Goal: Information Seeking & Learning: Learn about a topic

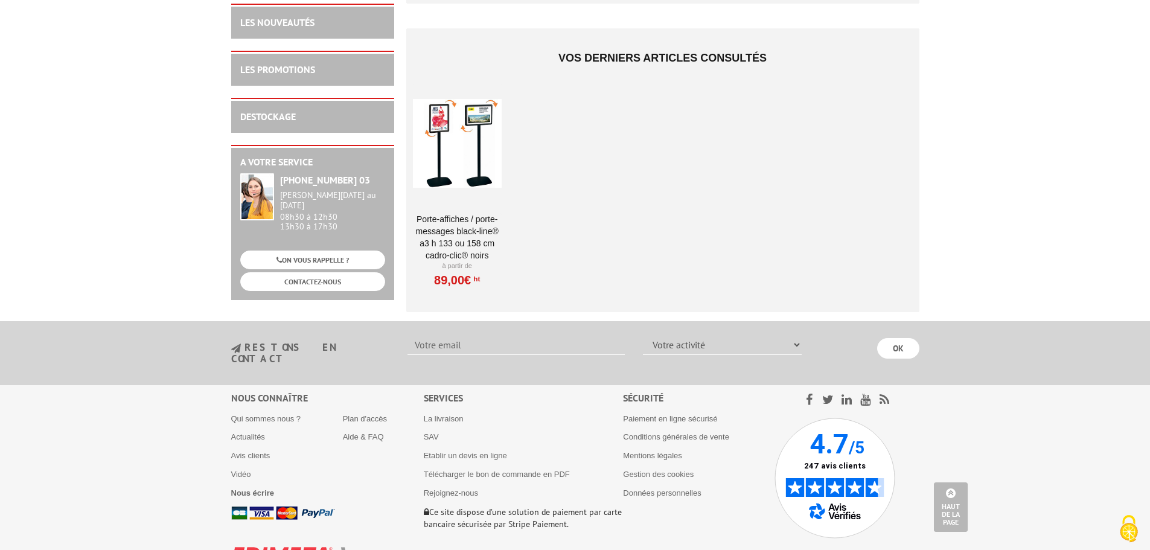
scroll to position [1429, 0]
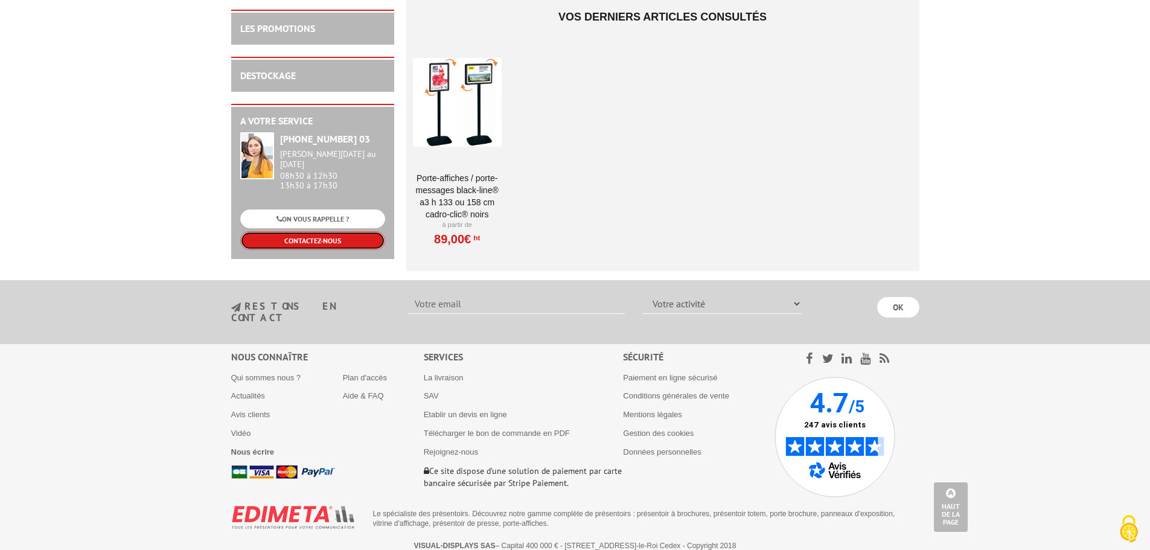
click at [352, 247] on link "CONTACTEZ-NOUS" at bounding box center [312, 240] width 145 height 19
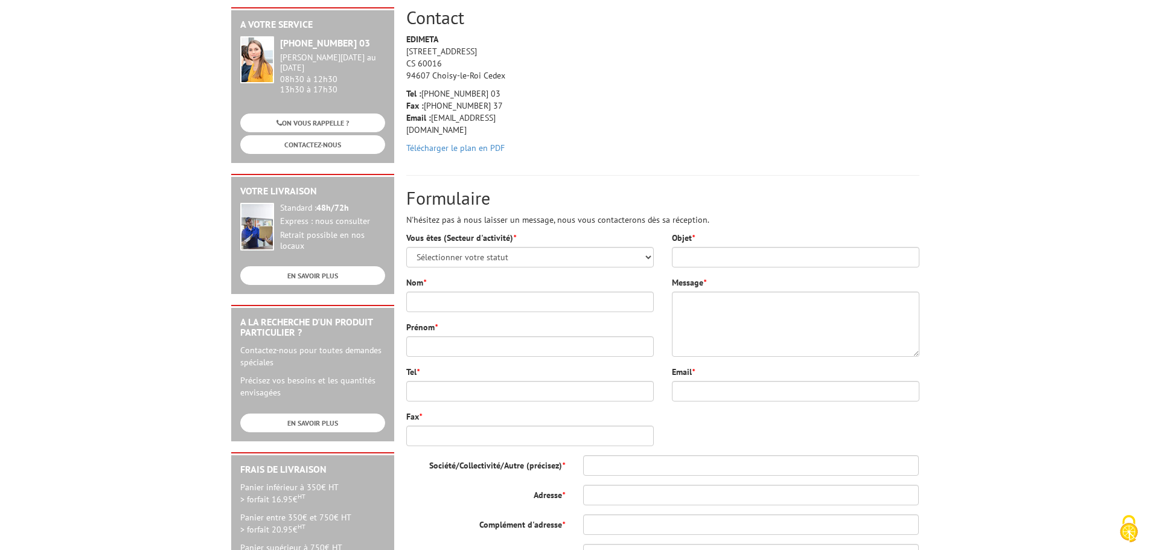
scroll to position [181, 0]
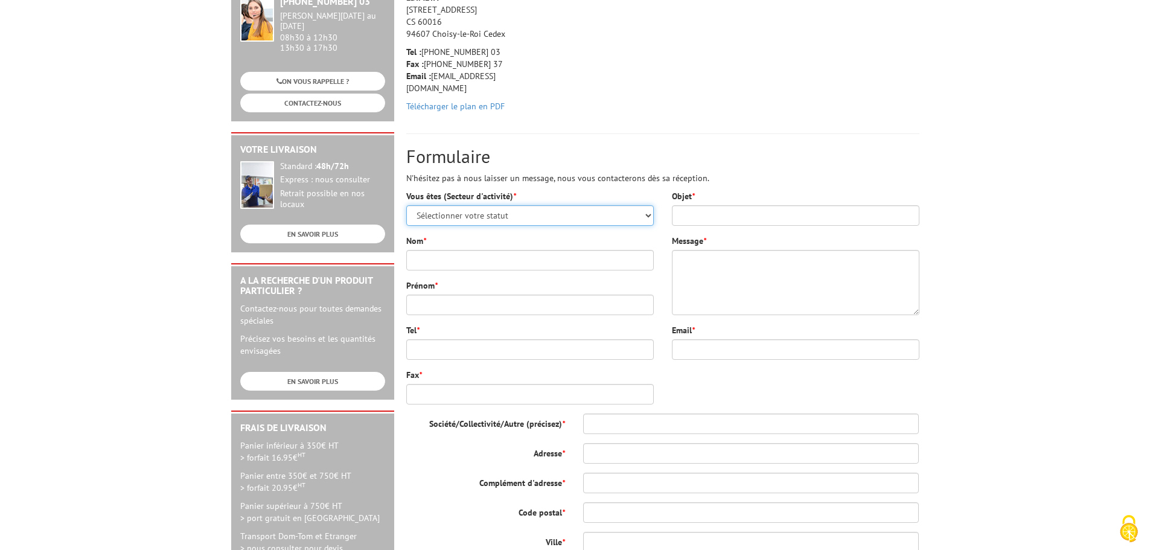
click at [635, 216] on select "Sélectionner votre statut Administrations et collectivités Magasins et commerce…" at bounding box center [529, 215] width 247 height 21
select select "878"
click at [406, 205] on select "Sélectionner votre statut Administrations et collectivités Magasins et commerce…" at bounding box center [529, 215] width 247 height 21
click at [552, 260] on input "Nom *" at bounding box center [529, 260] width 247 height 21
type input "TOMAS"
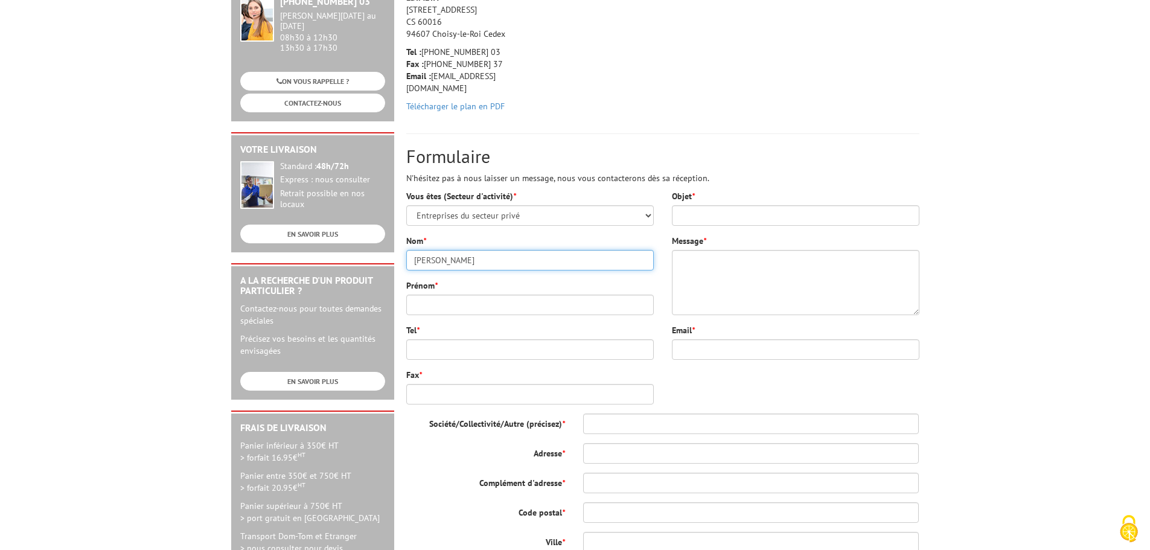
type input "Guillaume"
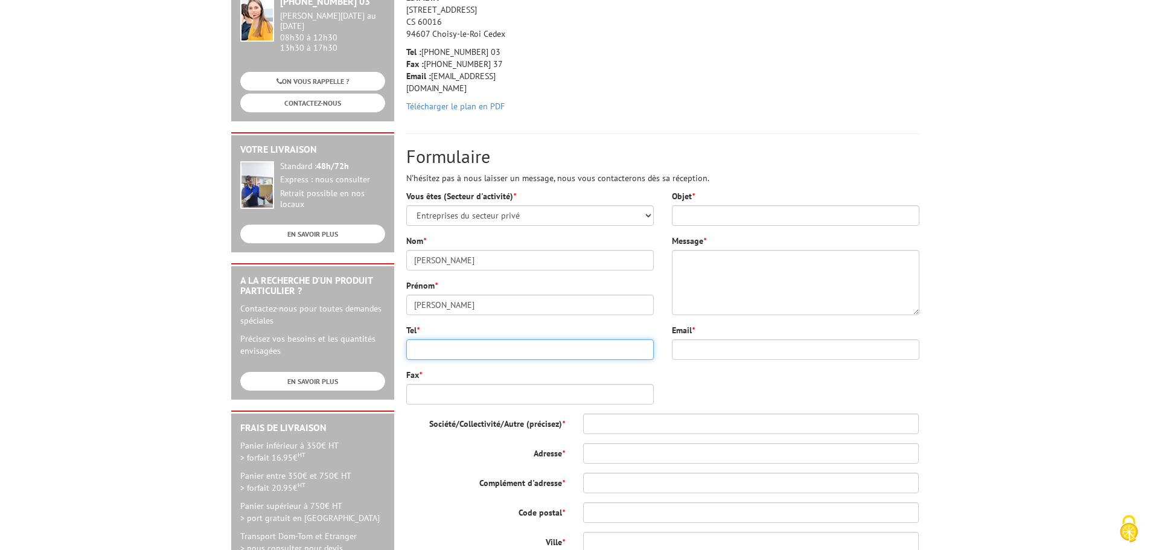
type input "0674229843"
type input "guillaume.tomas@live.fr"
type input "26 Rue Joseph Monjaret"
type input "77360"
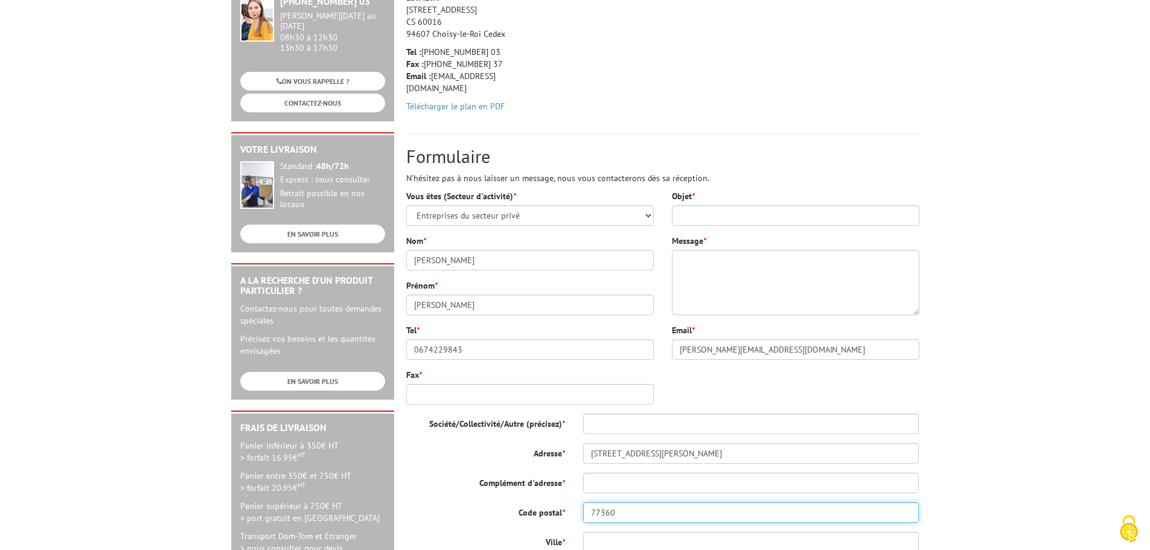
type input "Vaires-sur-Marne"
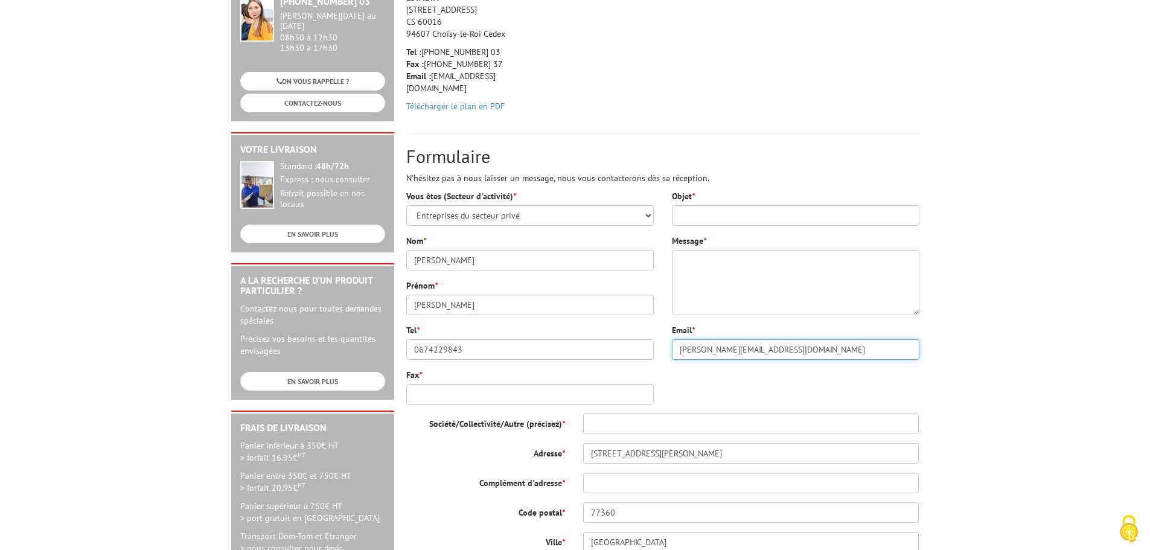
click at [801, 356] on input "guillaume.tomas@live.fr" at bounding box center [795, 349] width 247 height 21
drag, startPoint x: 800, startPoint y: 352, endPoint x: 563, endPoint y: 326, distance: 238.7
click at [565, 327] on div "Vous êtes (Secteur d'activité) * Sélectionner votre statut Administrations et c…" at bounding box center [662, 433] width 531 height 487
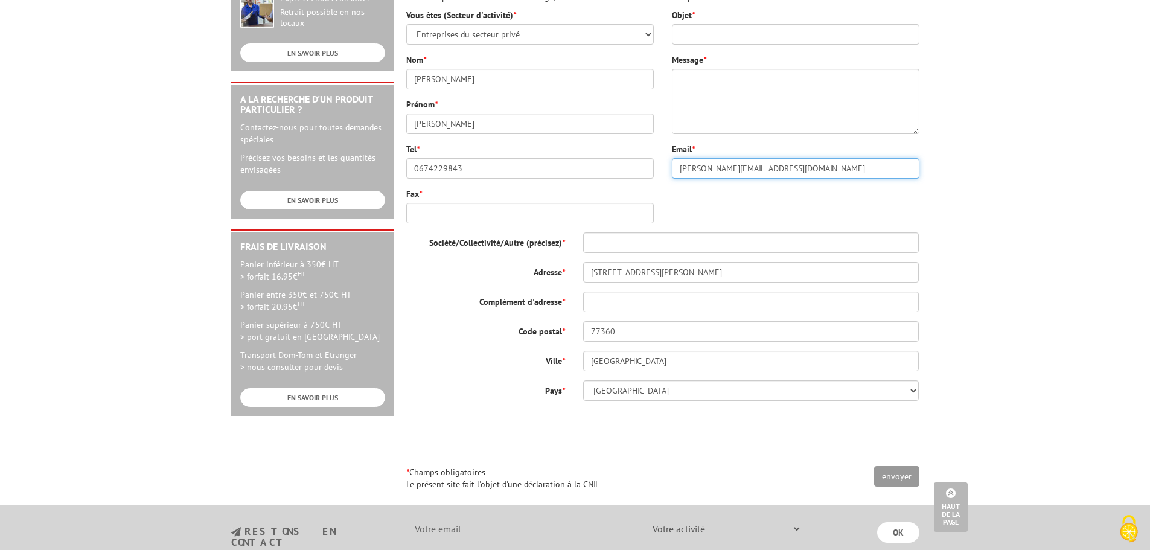
type input "guillaume.tomas@gl-events.com"
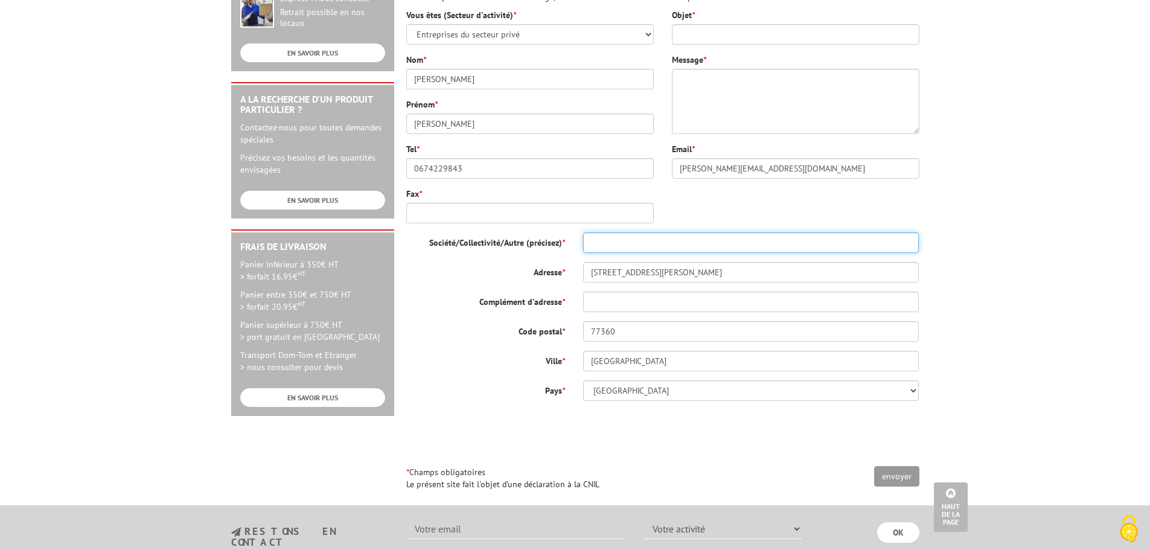
click at [637, 244] on input "Société/Collectivité/Autre (précisez) *" at bounding box center [751, 242] width 336 height 21
type input "GL Events"
drag, startPoint x: 712, startPoint y: 268, endPoint x: 319, endPoint y: 234, distance: 394.4
click at [319, 234] on div "A votre service +33 (0)1 46 81 33 03 Du Lundi au Vendredi 08h30 à 12h30 13h30 à…" at bounding box center [575, 141] width 700 height 712
type input "6 avenue du XXI siecle"
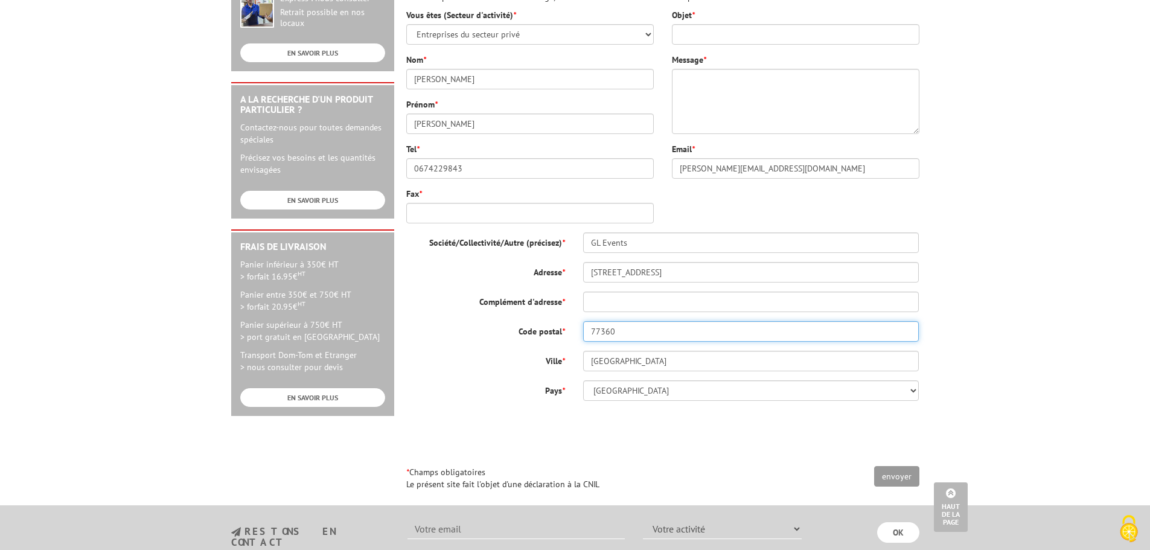
click at [654, 325] on input "77360" at bounding box center [751, 331] width 336 height 21
drag, startPoint x: 652, startPoint y: 328, endPoint x: 305, endPoint y: 312, distance: 348.0
click at [305, 312] on div "A votre service +33 (0)1 46 81 33 03 Du Lundi au Vendredi 08h30 à 12h30 13h30 à…" at bounding box center [575, 141] width 700 height 712
type input "95500"
drag, startPoint x: 704, startPoint y: 363, endPoint x: 444, endPoint y: 363, distance: 260.7
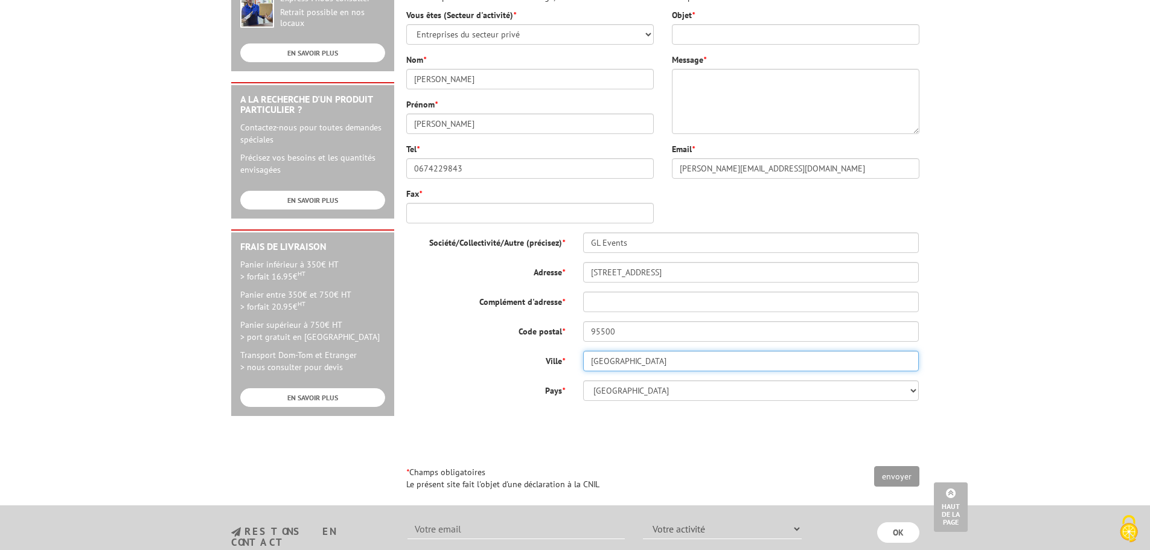
click at [444, 363] on div "Ville * Vaires-sur-Marne" at bounding box center [662, 361] width 531 height 21
type input "gonesse"
click at [767, 36] on input "Objet *" at bounding box center [795, 34] width 247 height 21
paste input "Besoin de 50 Portes Affiche"
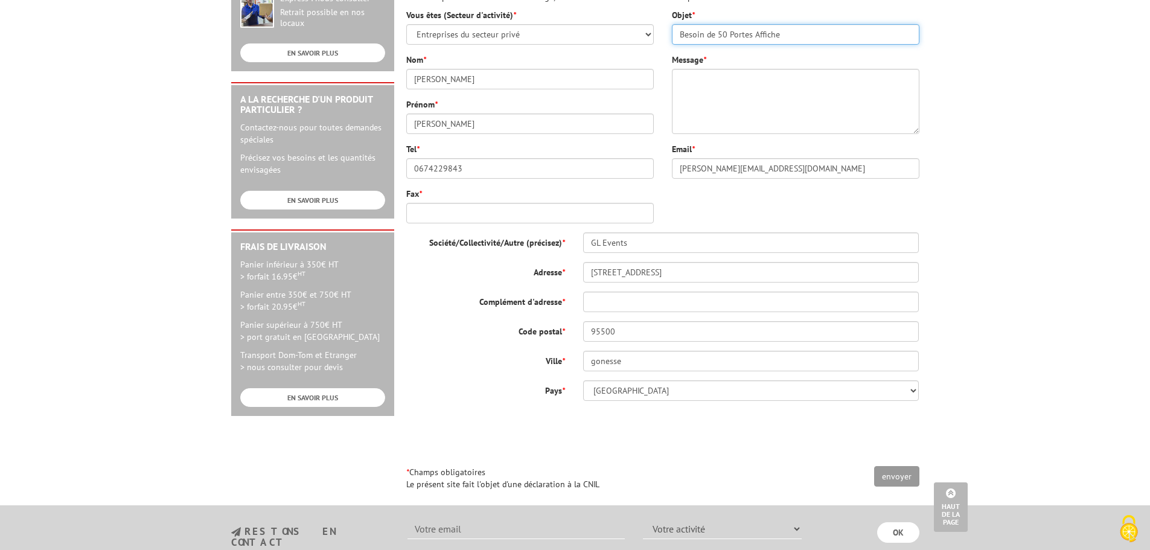
type input "Besoin de 50 Portes Affiche"
click at [756, 90] on textarea "Message *" at bounding box center [795, 101] width 247 height 65
paste textarea "Je suis à la recherche de 50 portes Affiches double faces A4 noirs. Pouvez vous…"
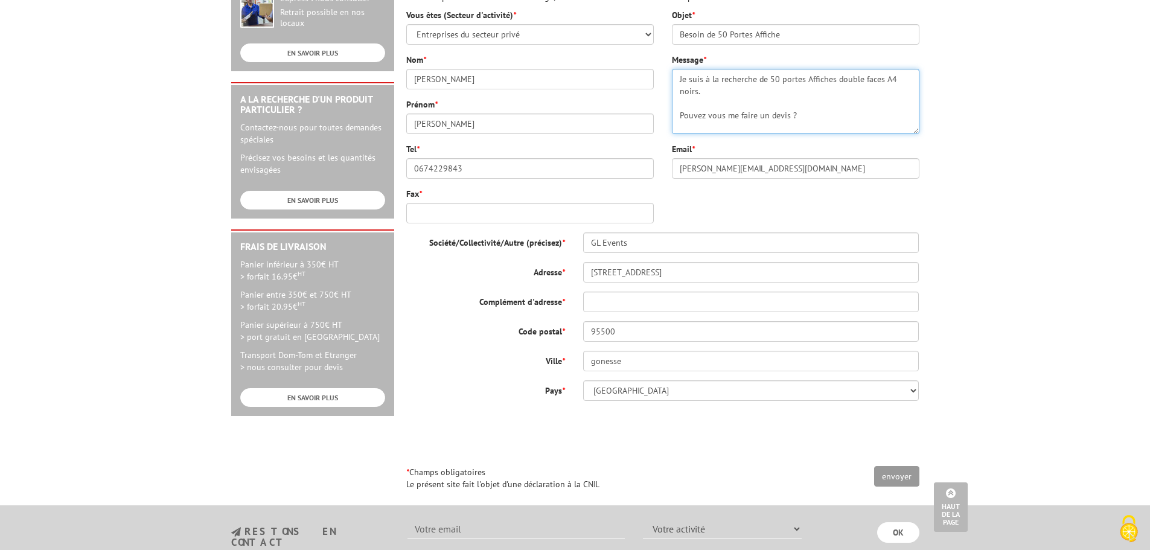
scroll to position [4, 0]
type textarea "Je suis à la recherche de 50 portes Affiches double faces A4 noirs. Pouvez vous…"
click at [893, 474] on input "envoyer" at bounding box center [896, 476] width 45 height 21
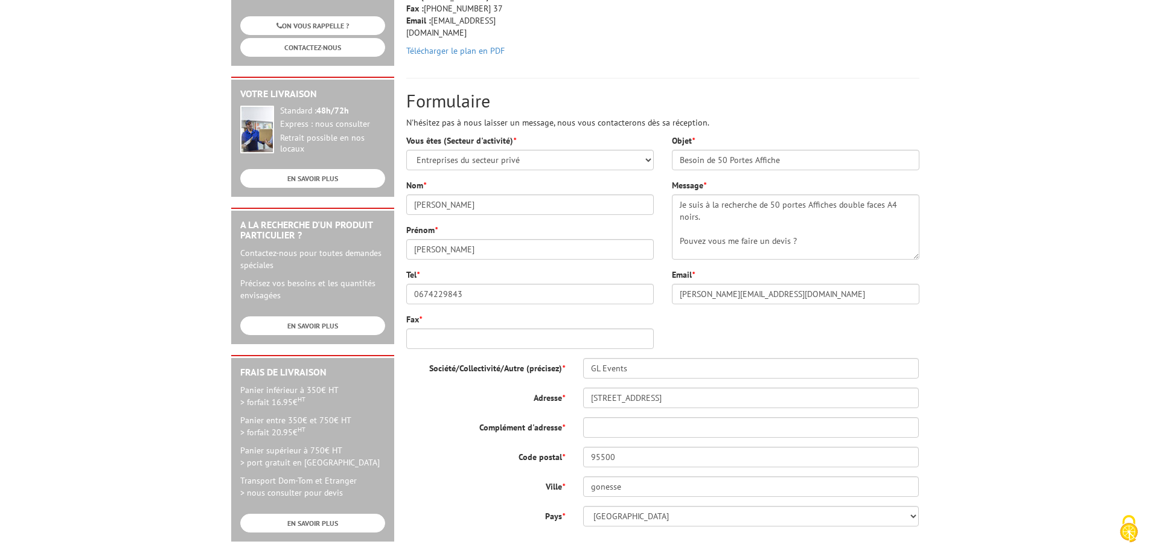
scroll to position [241, 0]
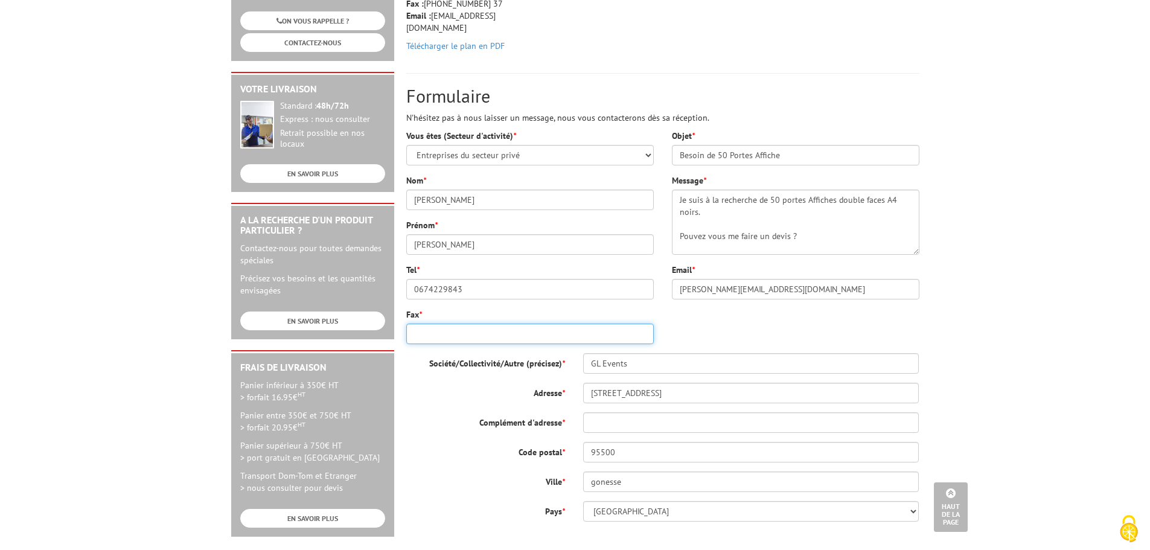
click at [488, 340] on input "Fax *" at bounding box center [529, 334] width 247 height 21
drag, startPoint x: 476, startPoint y: 287, endPoint x: 281, endPoint y: 287, distance: 194.9
click at [281, 287] on div "A votre service +33 (0)1 46 81 33 03 Du Lundi au Vendredi 08h30 à 12h30 13h30 à…" at bounding box center [575, 261] width 700 height 712
click at [439, 343] on input "Fax *" at bounding box center [529, 334] width 247 height 21
type input "0130119810"
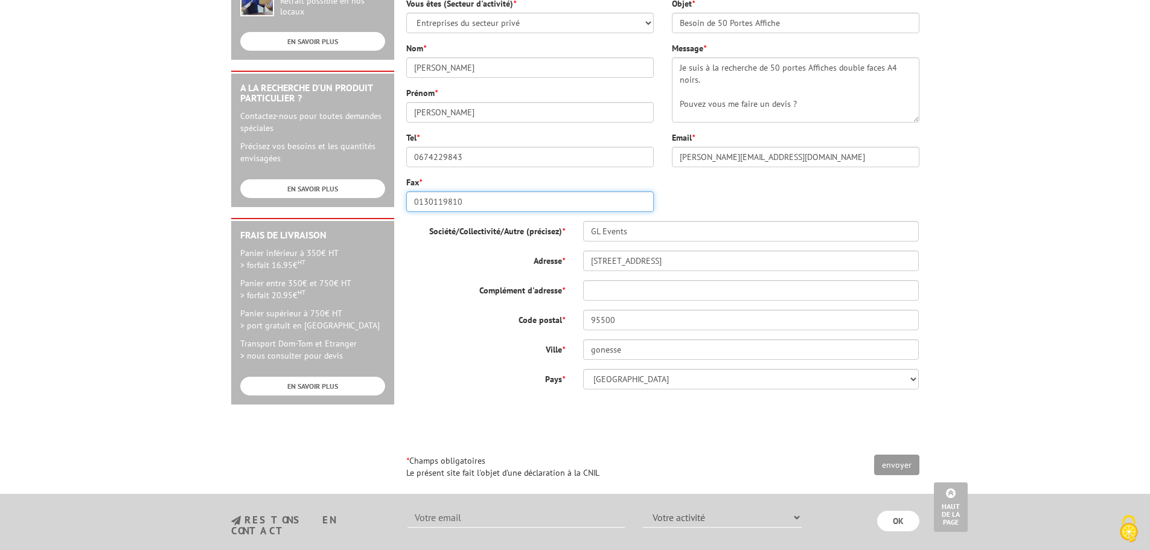
scroll to position [543, 0]
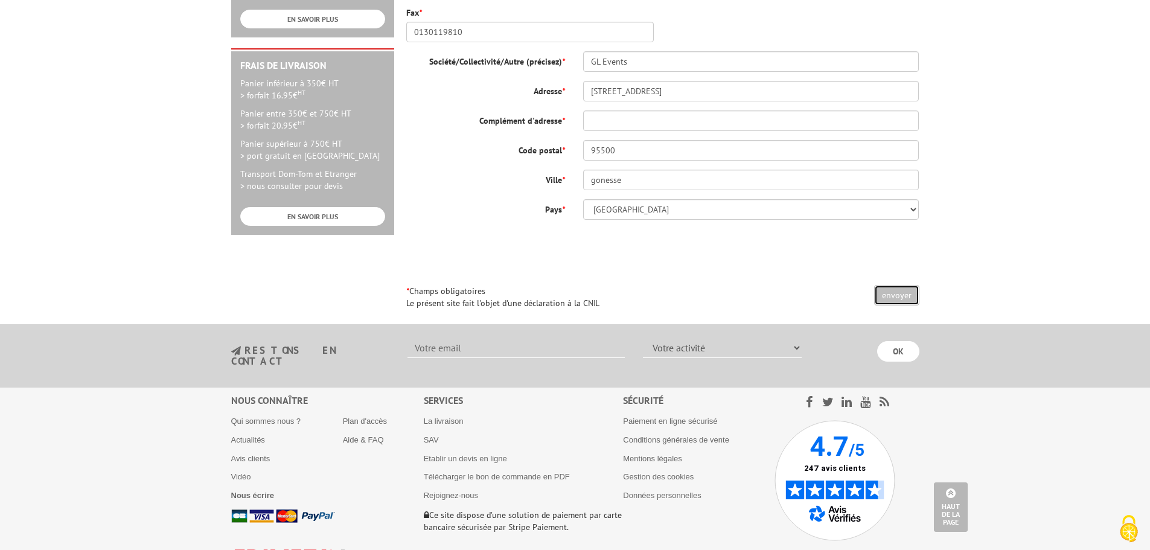
drag, startPoint x: 902, startPoint y: 293, endPoint x: 678, endPoint y: 74, distance: 313.3
click at [902, 293] on input "envoyer" at bounding box center [896, 295] width 45 height 21
click at [656, 124] on input "Complément d'adresse *" at bounding box center [751, 120] width 336 height 21
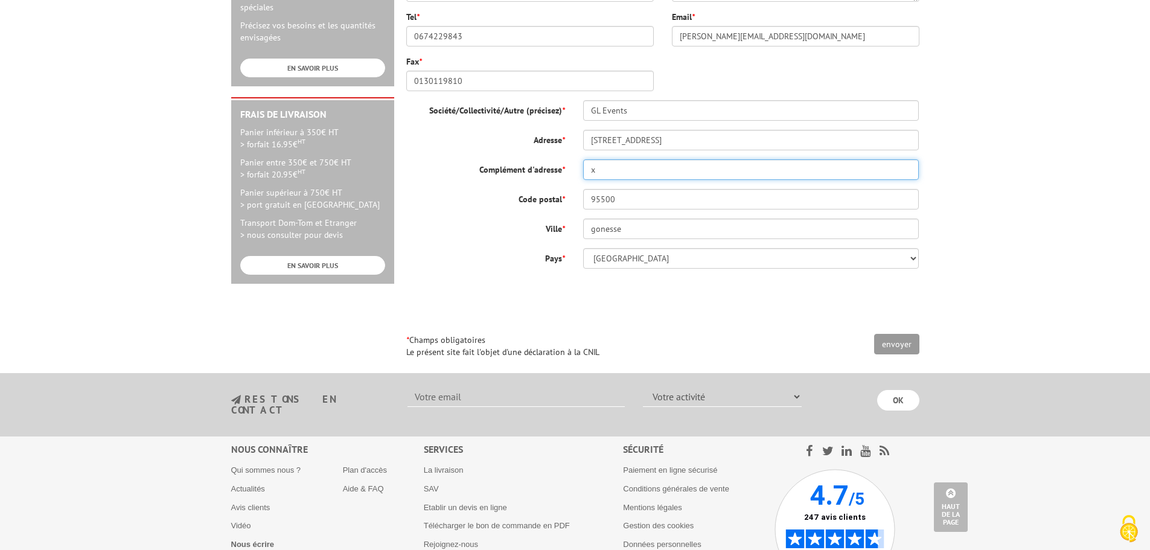
scroll to position [362, 0]
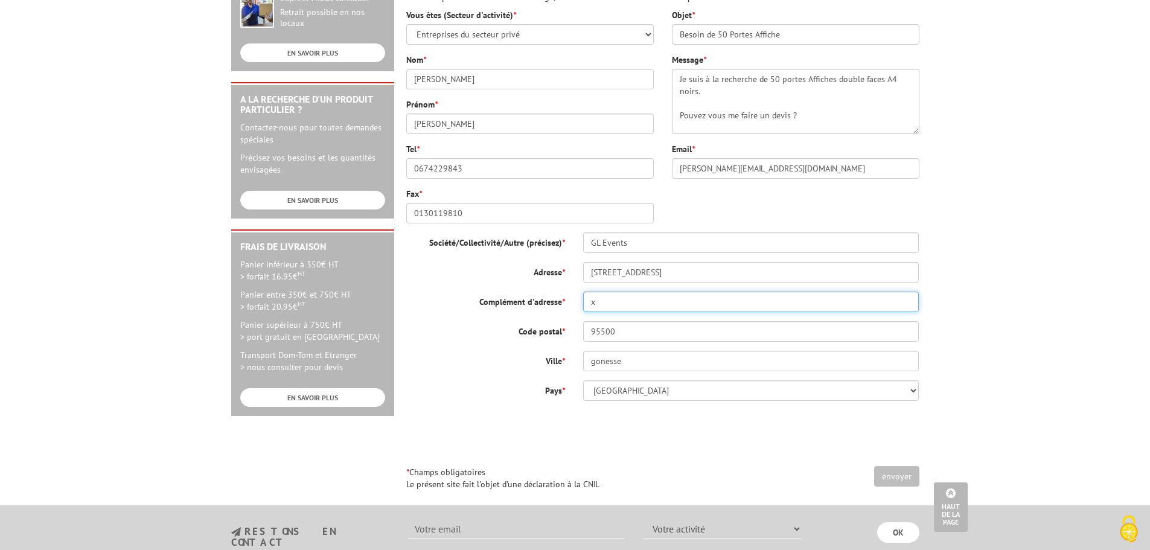
type input "x"
click at [890, 477] on input "envoyer" at bounding box center [896, 476] width 45 height 21
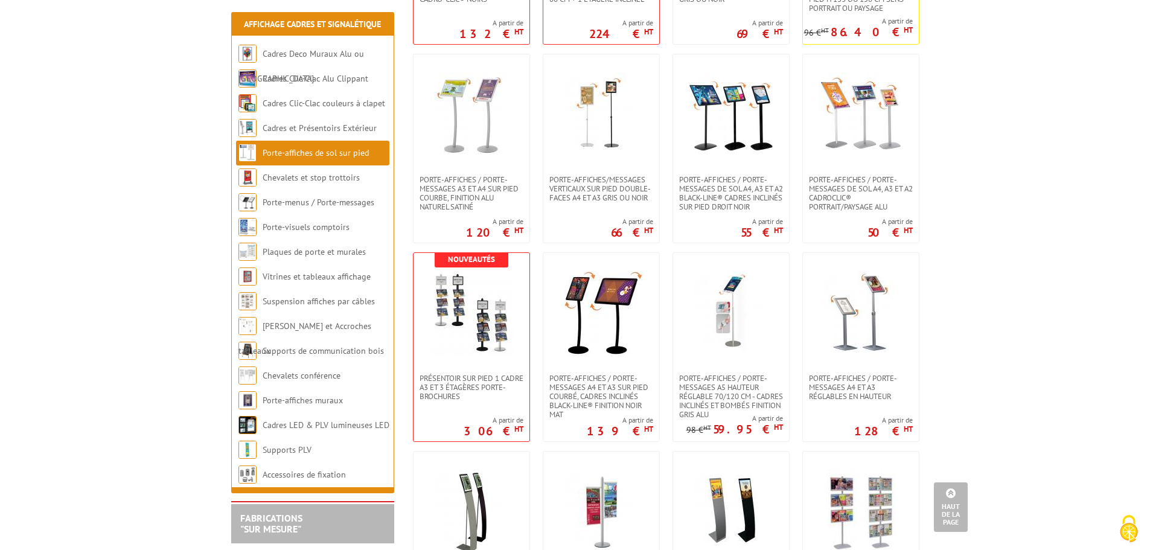
scroll to position [1207, 0]
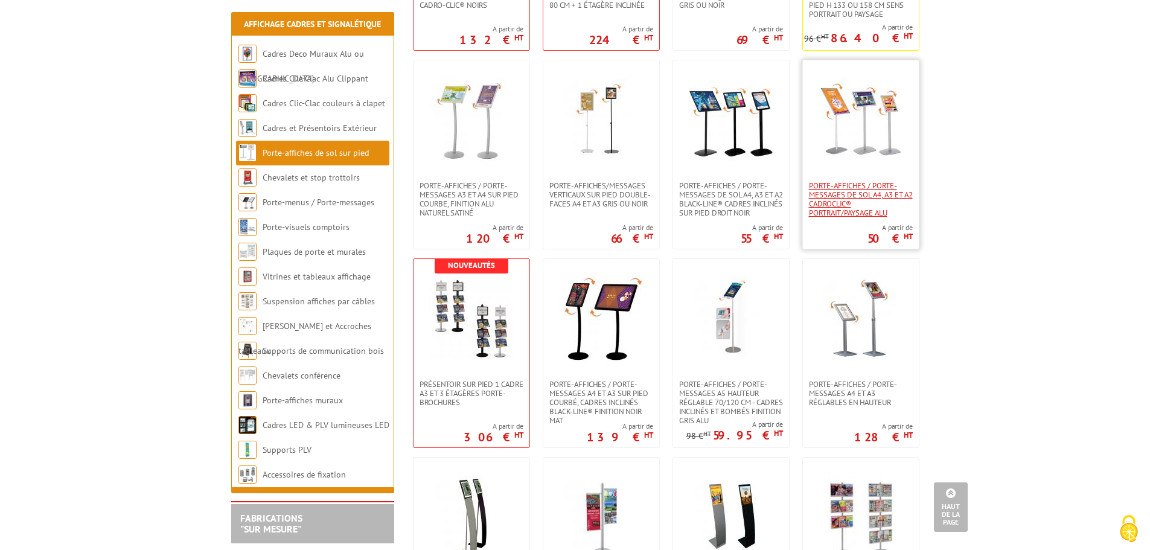
click at [847, 209] on span "Porte-affiches / Porte-messages de sol A4, A3 et A2 CadroClic® portrait/paysage…" at bounding box center [861, 199] width 104 height 36
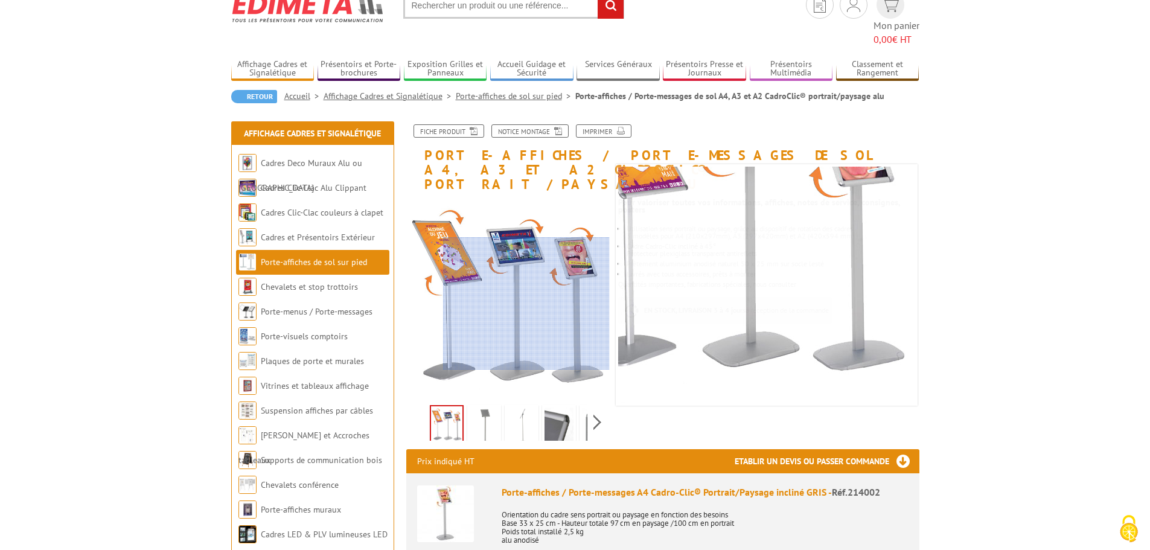
scroll to position [121, 0]
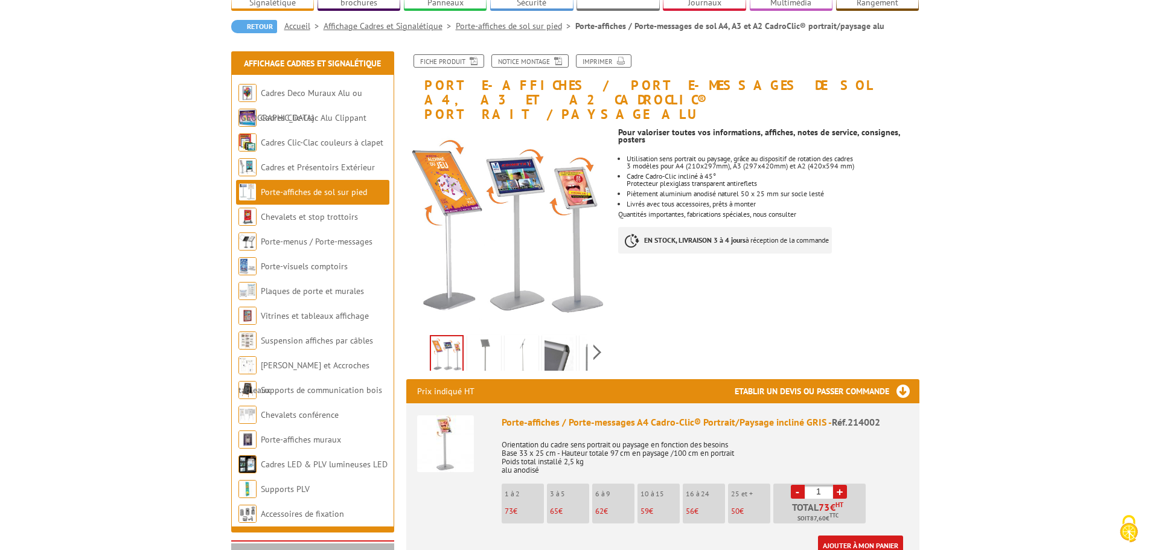
click at [604, 331] on div "Previous Next" at bounding box center [507, 352] width 203 height 42
click at [598, 331] on div "Previous Next" at bounding box center [507, 352] width 203 height 42
click at [575, 337] on img at bounding box center [569, 355] width 29 height 37
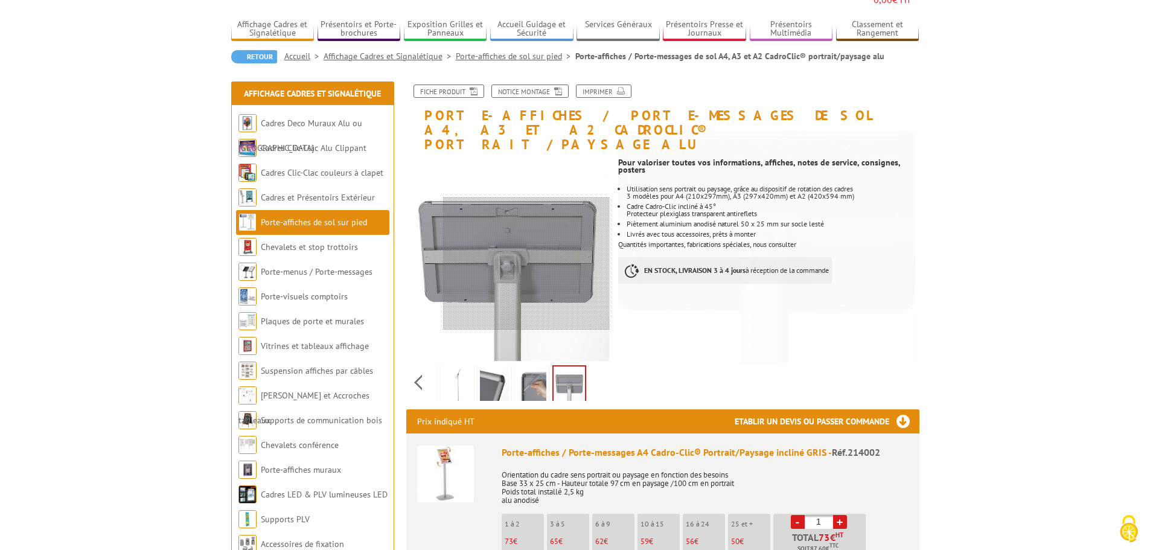
scroll to position [60, 0]
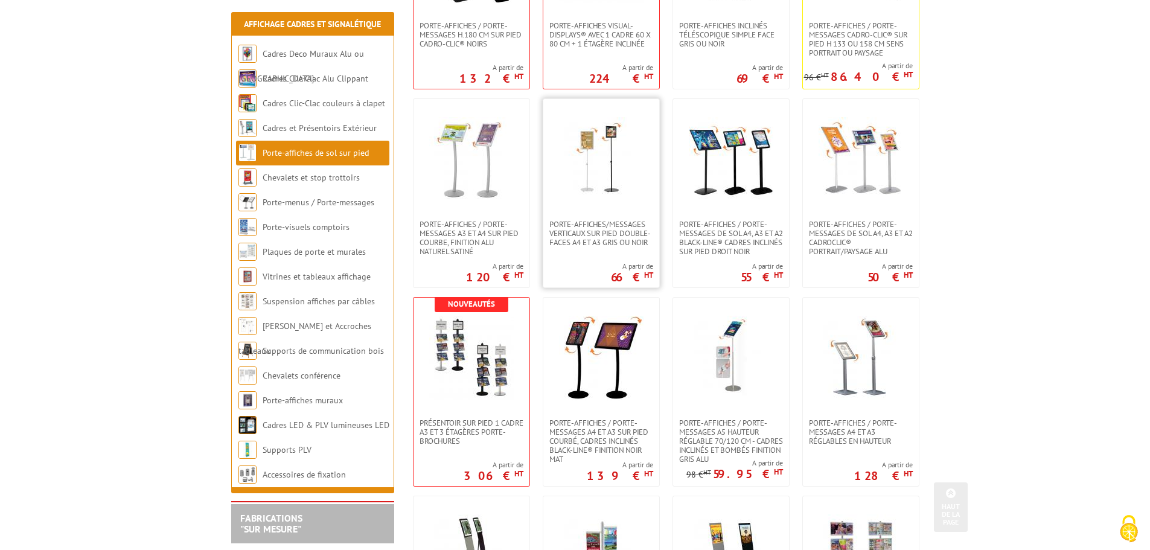
scroll to position [1087, 0]
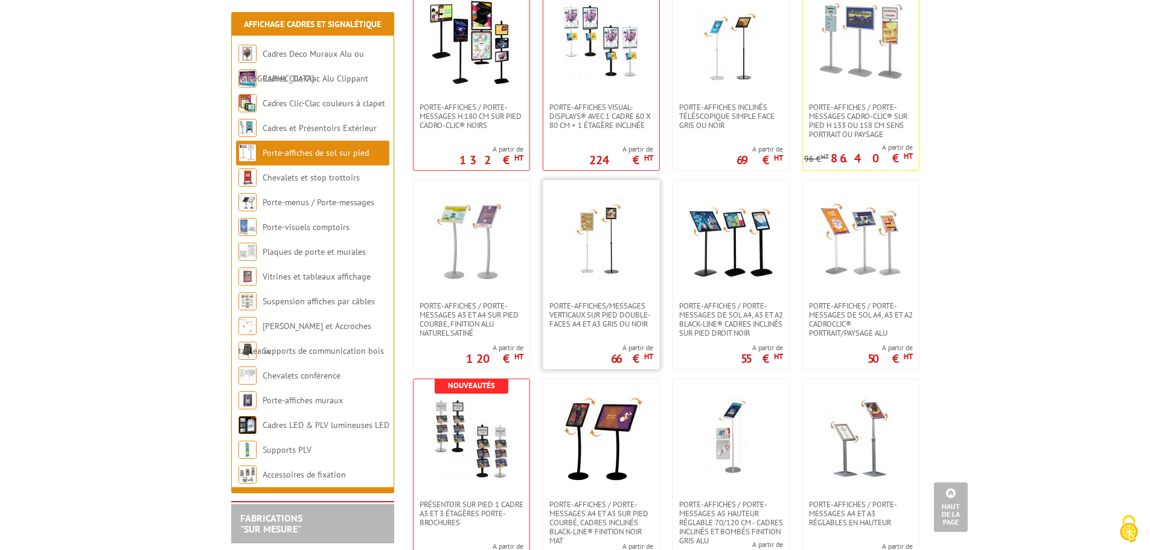
click at [592, 246] on img at bounding box center [601, 241] width 84 height 84
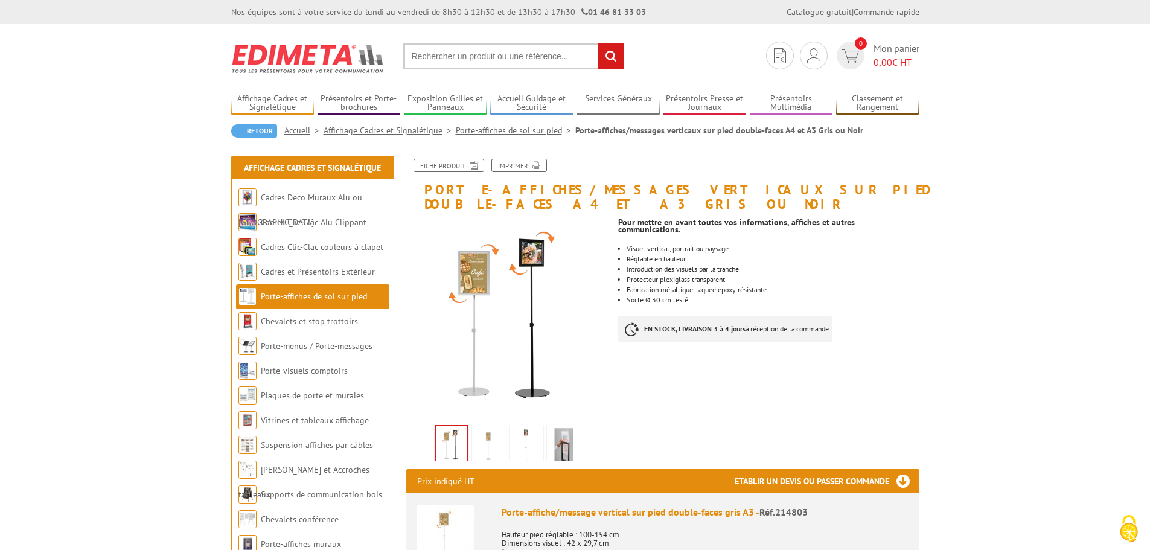
click at [487, 438] on img at bounding box center [488, 445] width 29 height 37
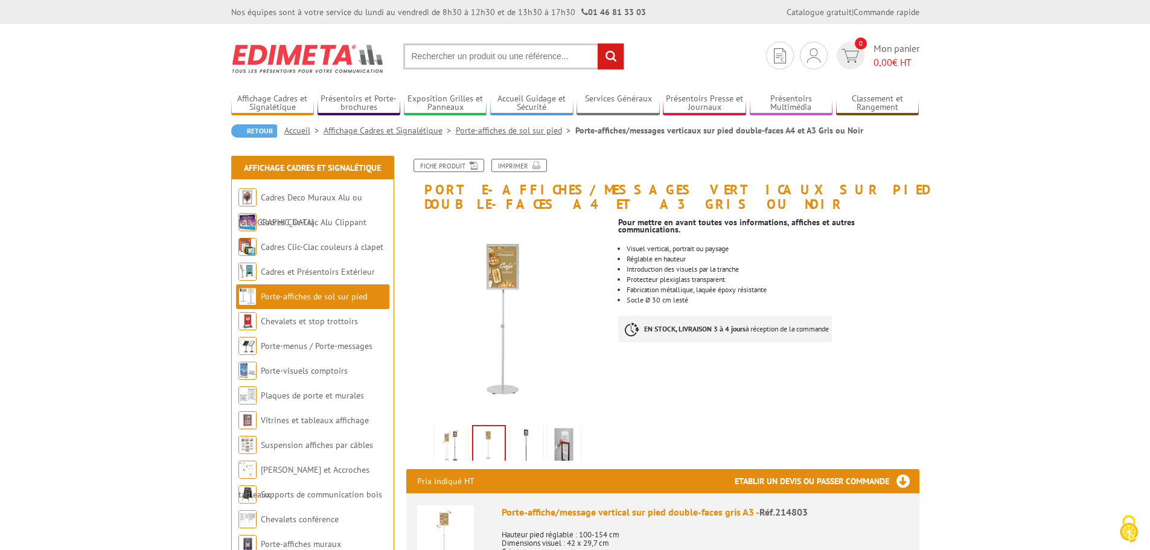
click at [526, 448] on img at bounding box center [526, 445] width 29 height 37
click at [555, 446] on img at bounding box center [563, 445] width 29 height 37
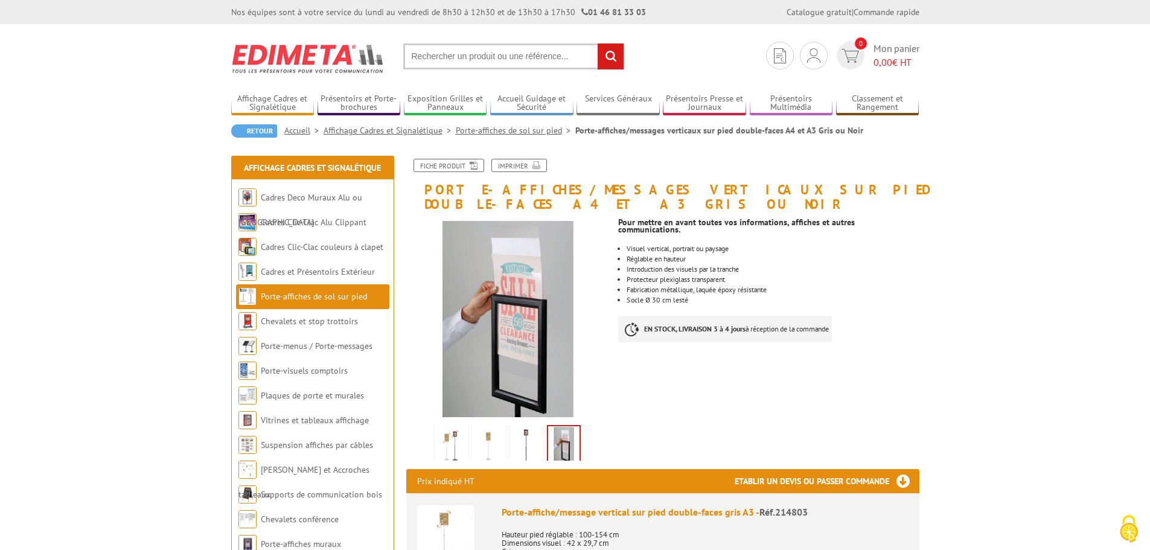
click at [538, 446] on img at bounding box center [526, 445] width 29 height 37
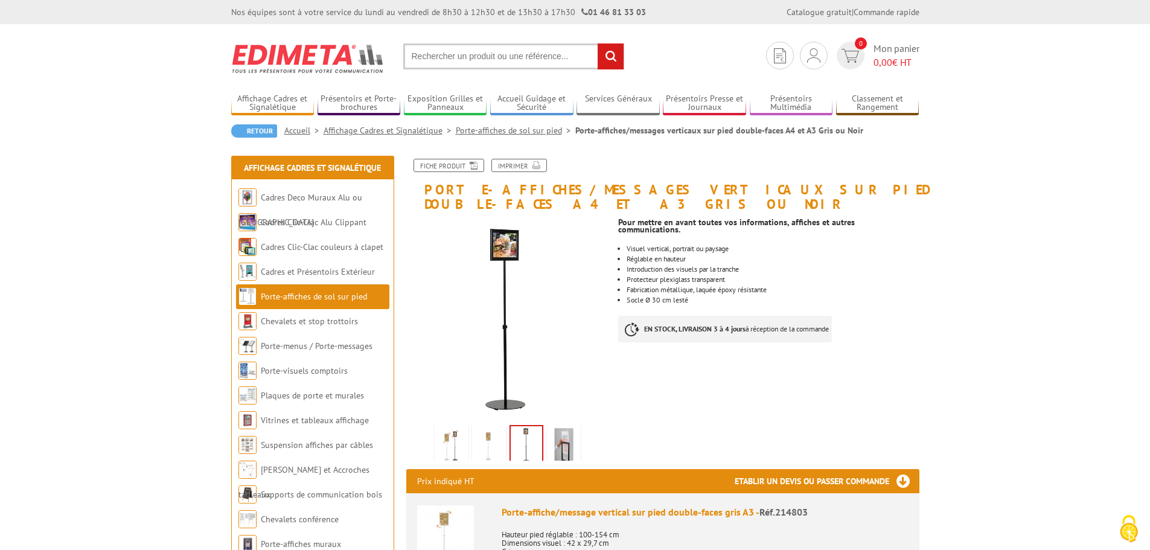
click at [484, 444] on img at bounding box center [488, 445] width 29 height 37
click at [451, 444] on img at bounding box center [451, 445] width 29 height 37
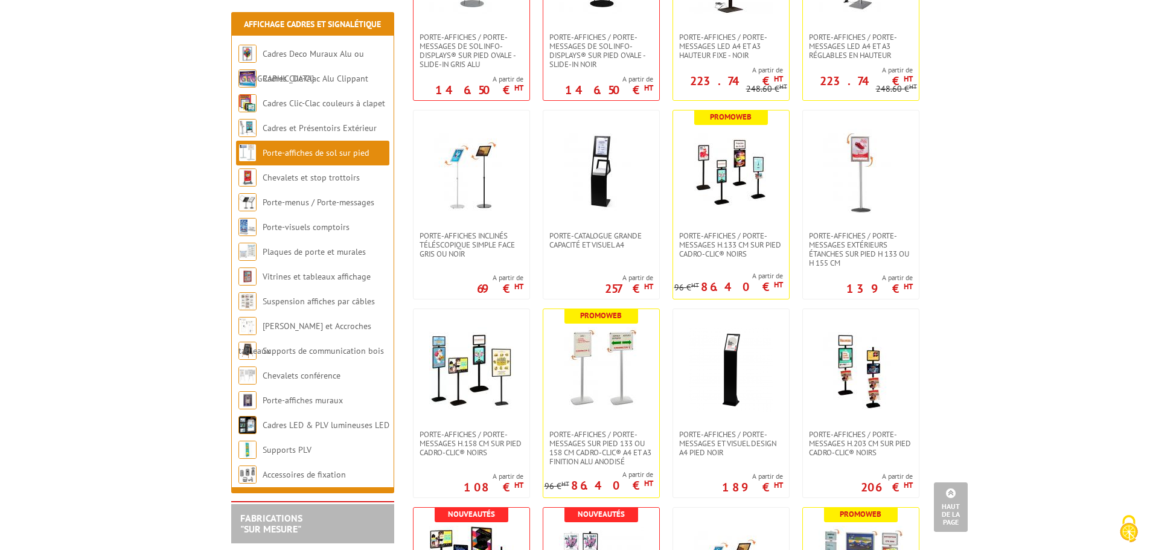
scroll to position [544, 0]
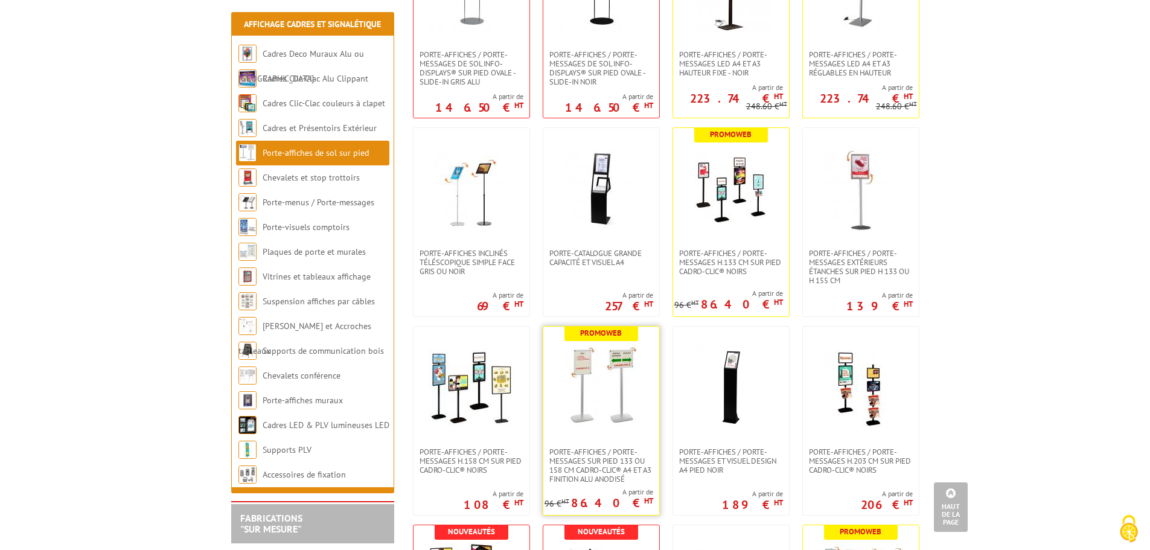
click at [625, 369] on img at bounding box center [601, 387] width 84 height 84
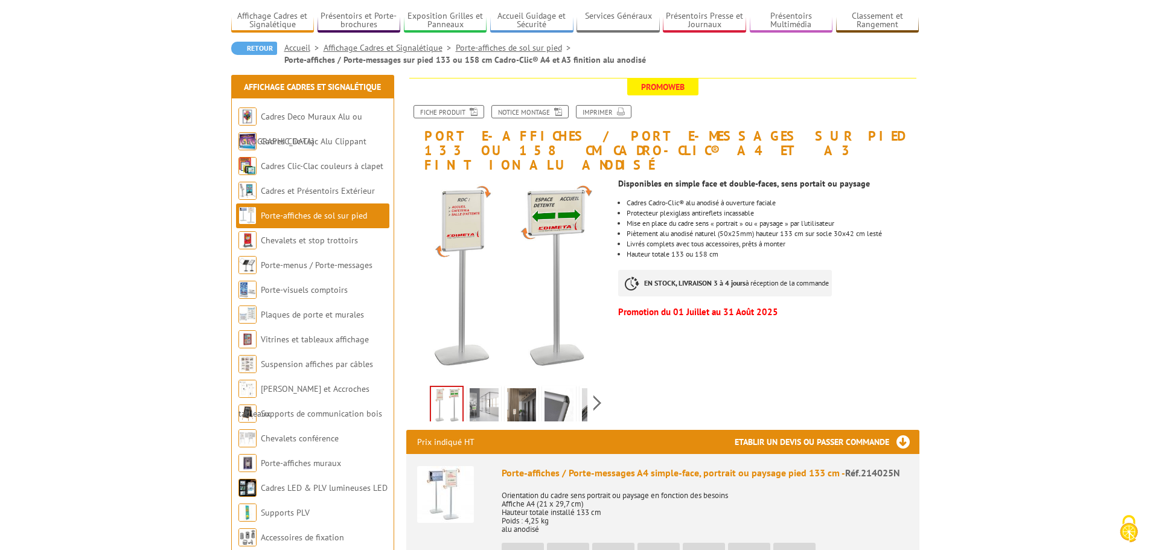
scroll to position [302, 0]
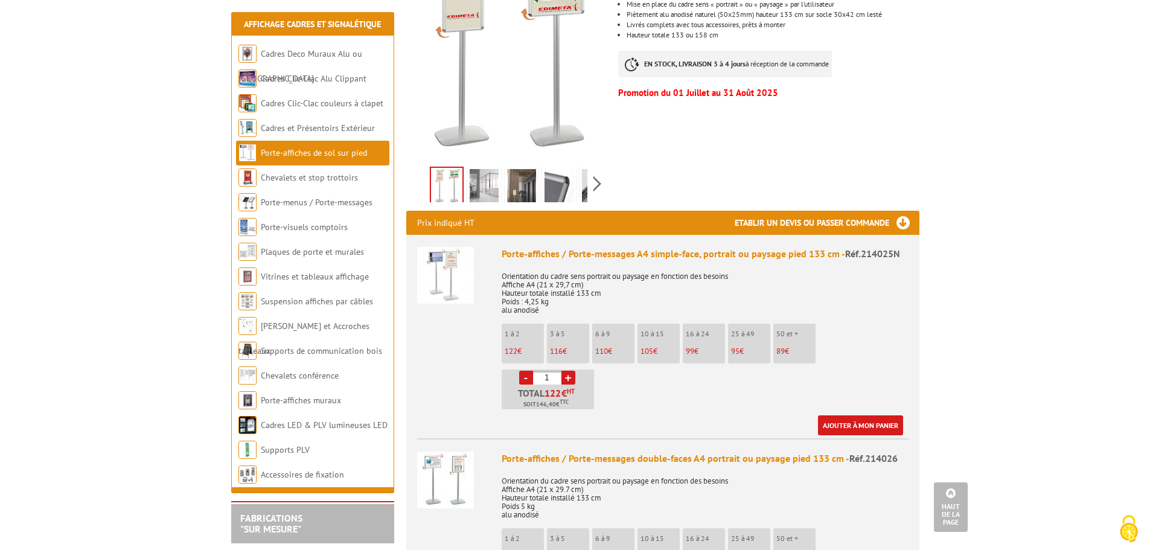
click at [458, 263] on img at bounding box center [445, 275] width 57 height 57
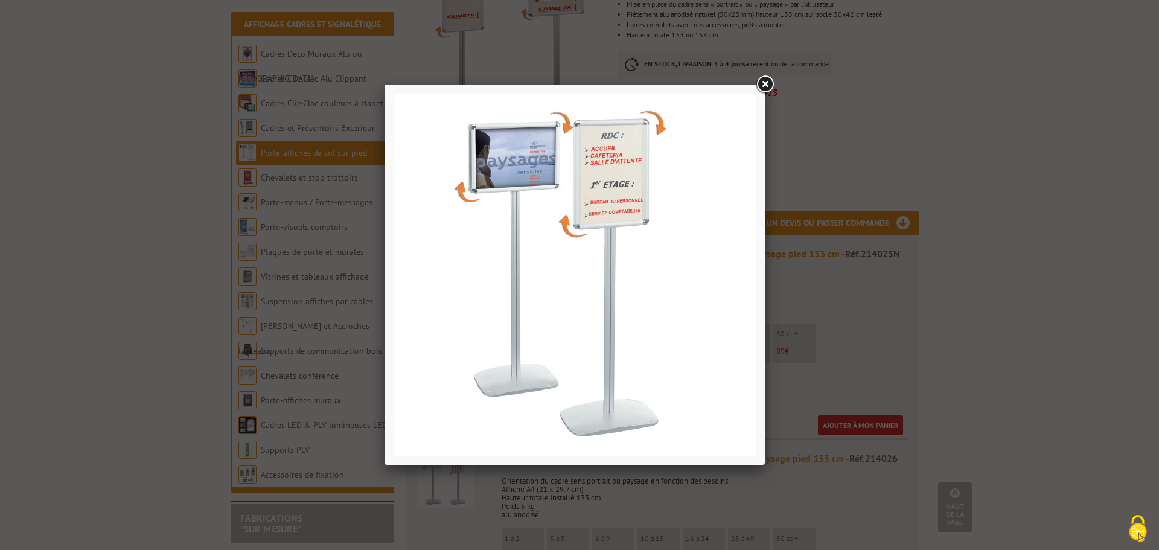
click at [770, 86] on link at bounding box center [765, 85] width 22 height 22
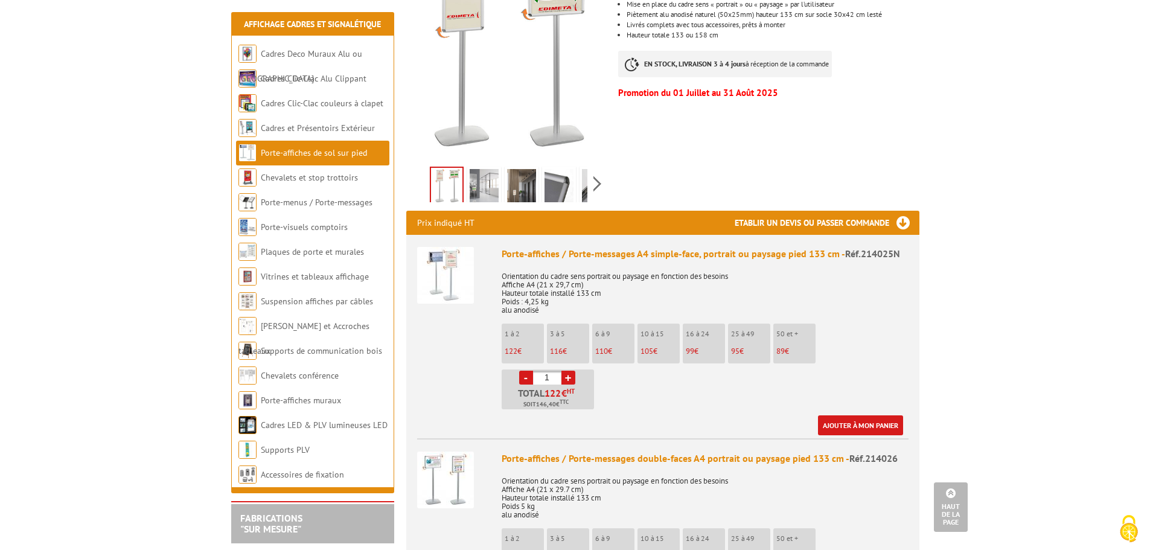
scroll to position [121, 0]
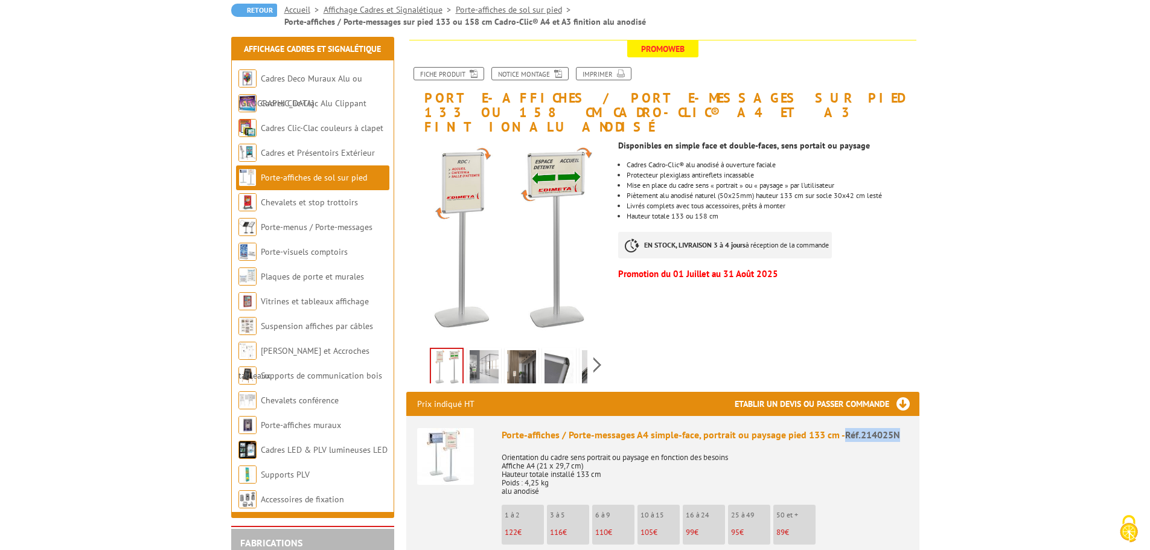
drag, startPoint x: 899, startPoint y: 417, endPoint x: 843, endPoint y: 426, distance: 57.4
click at [843, 428] on div "Porte-affiches / Porte-messages A4 simple-face, portrait ou paysage pied 133 cm…" at bounding box center [705, 435] width 407 height 14
drag, startPoint x: 873, startPoint y: 429, endPoint x: 819, endPoint y: 324, distance: 117.7
drag, startPoint x: 900, startPoint y: 423, endPoint x: 843, endPoint y: 426, distance: 56.8
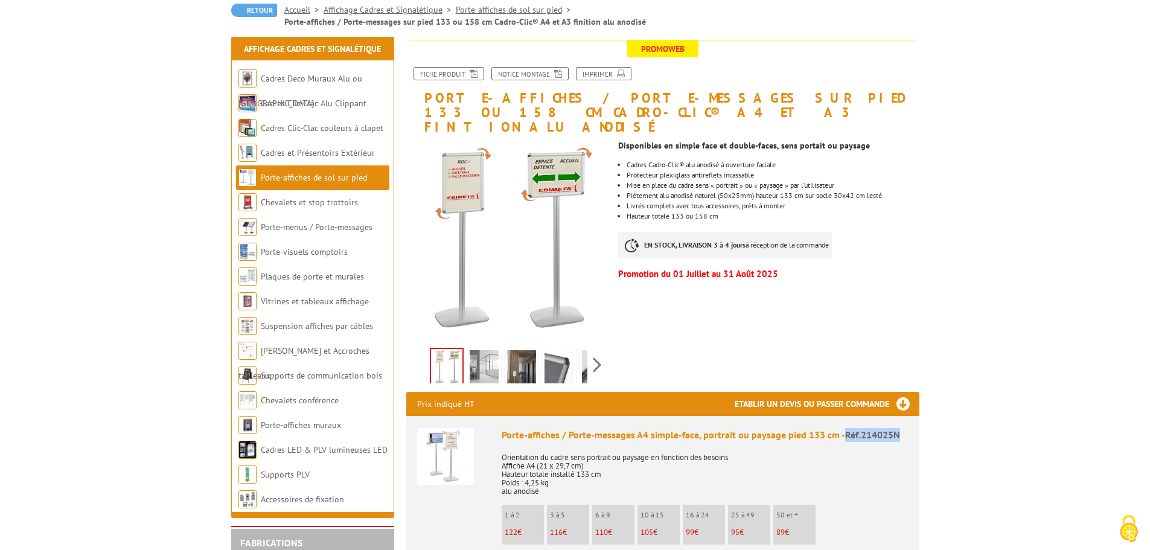
click at [843, 428] on div "Porte-affiches / Porte-messages A4 simple-face, portrait ou paysage pied 133 cm…" at bounding box center [705, 435] width 407 height 14
copy span "Réf.214025N"
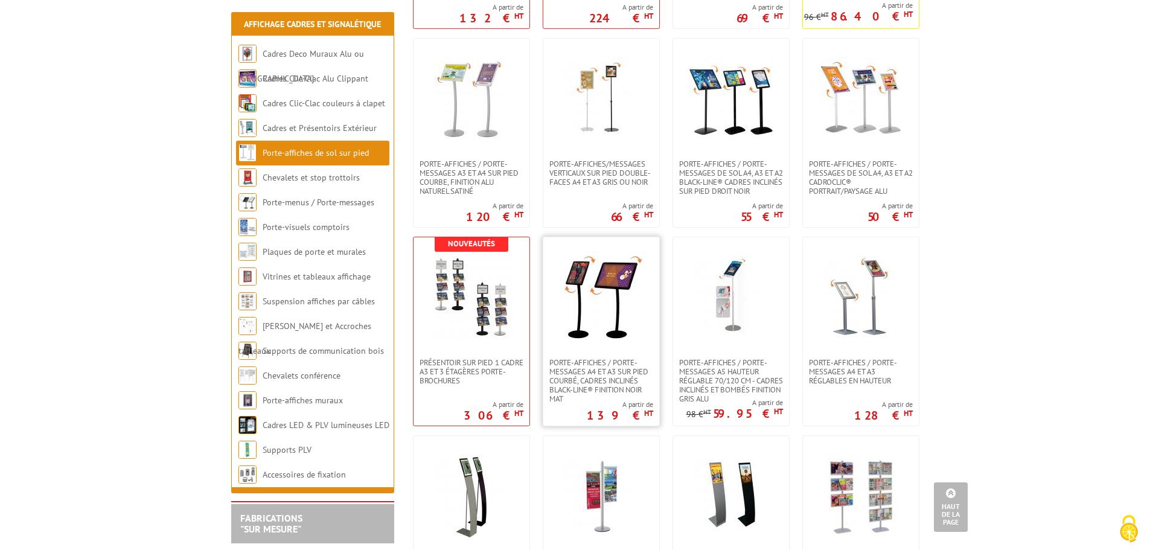
scroll to position [1208, 0]
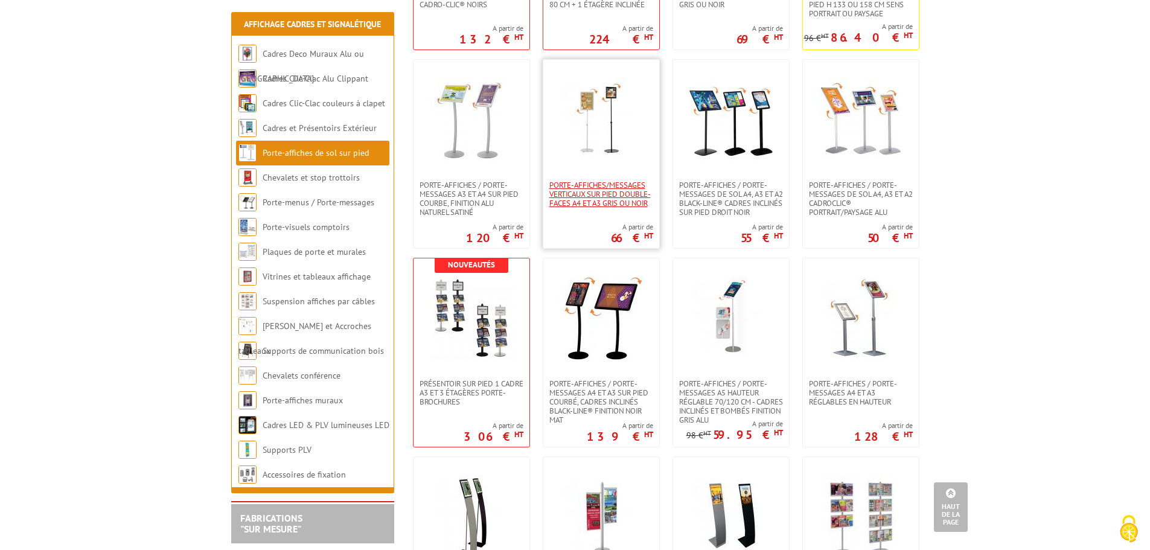
click at [590, 186] on span "Porte-affiches/messages verticaux sur pied double-faces A4 et A3 Gris ou Noir" at bounding box center [601, 193] width 104 height 27
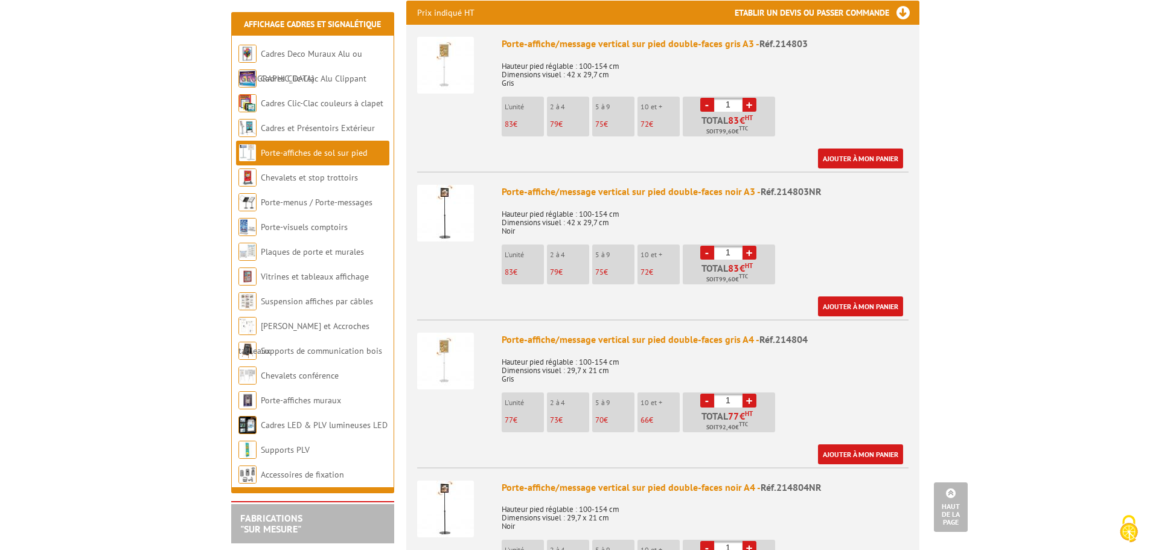
scroll to position [543, 0]
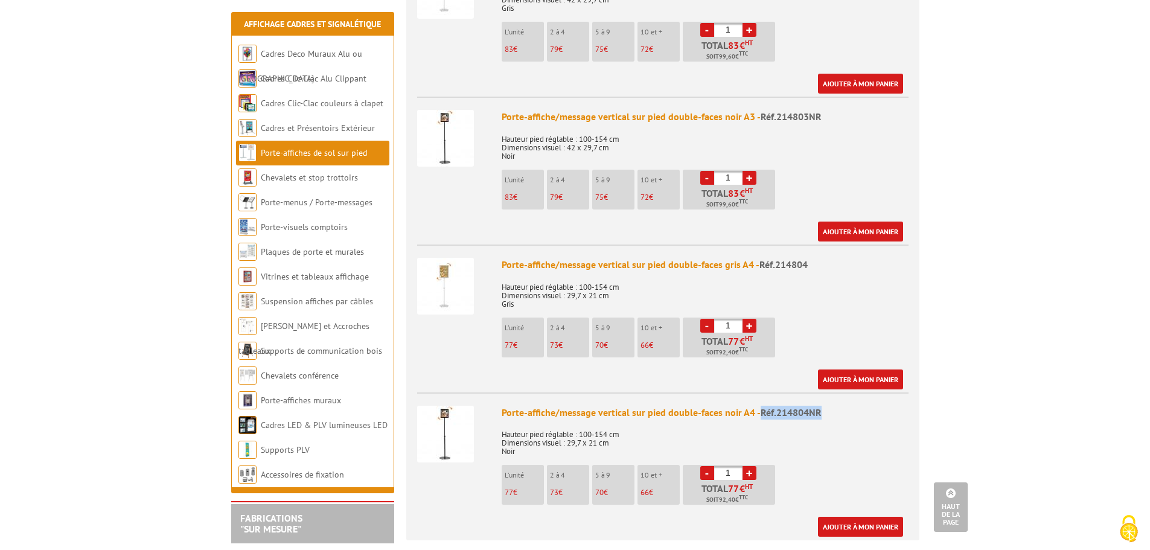
drag, startPoint x: 817, startPoint y: 412, endPoint x: 754, endPoint y: 415, distance: 62.8
click at [754, 415] on div "Porte-affiche/message vertical sur pied double-faces noir A4 - Réf.214804NR" at bounding box center [705, 413] width 407 height 14
copy div "Réf.214804NR"
